Goal: Task Accomplishment & Management: Complete application form

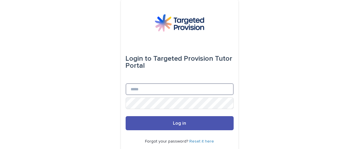
click at [150, 93] on input "Email" at bounding box center [180, 89] width 108 height 12
type input "**********"
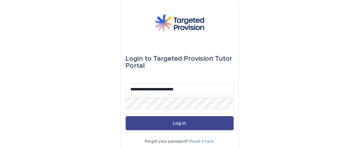
click at [183, 120] on button "Log in" at bounding box center [180, 123] width 108 height 14
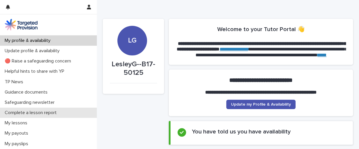
click at [44, 112] on p "Complete a lesson report" at bounding box center [31, 113] width 59 height 6
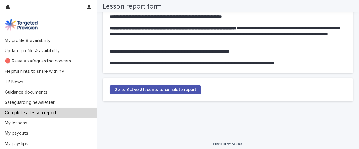
scroll to position [47, 0]
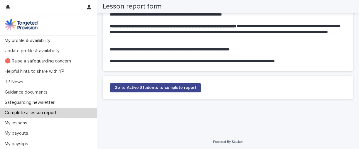
click at [175, 87] on span "Go to Active Students to complete report" at bounding box center [156, 88] width 82 height 4
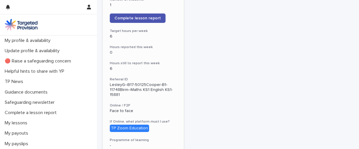
scroll to position [132, 0]
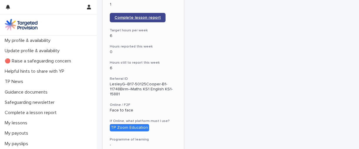
click at [150, 16] on span "Complete lesson report" at bounding box center [138, 18] width 46 height 4
